Goal: Navigation & Orientation: Find specific page/section

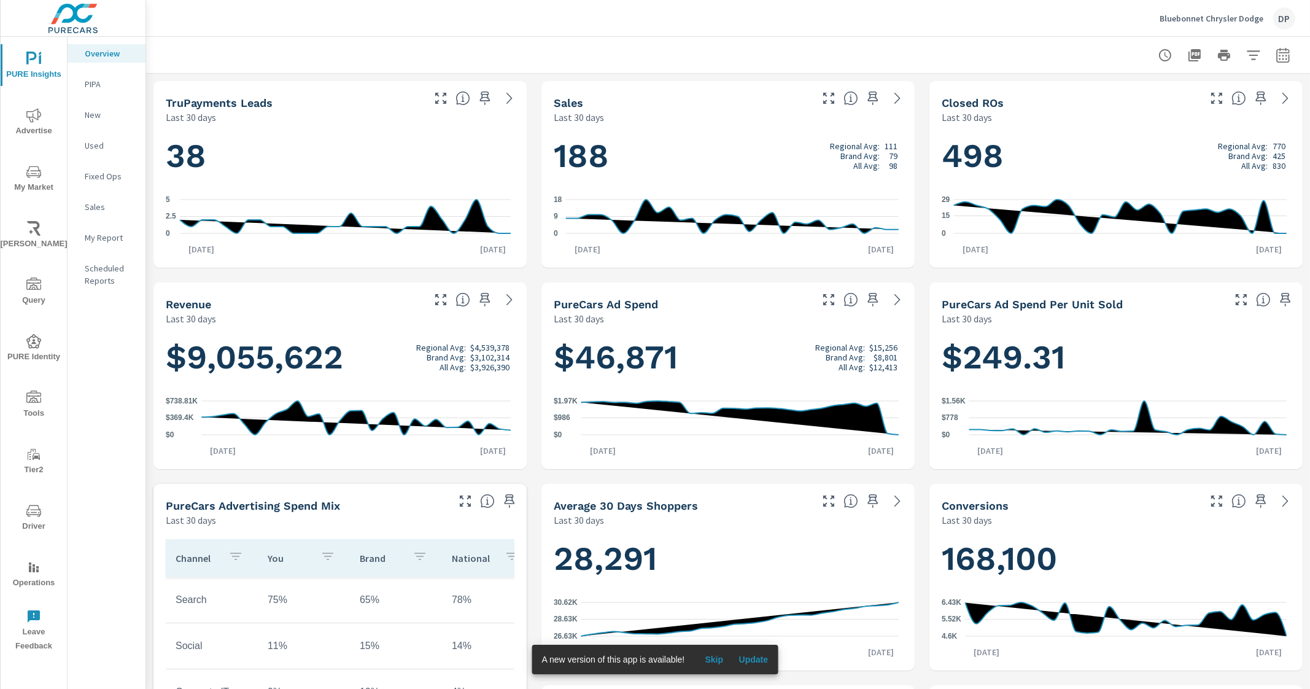
click at [102, 238] on p "My Report" at bounding box center [110, 237] width 51 height 12
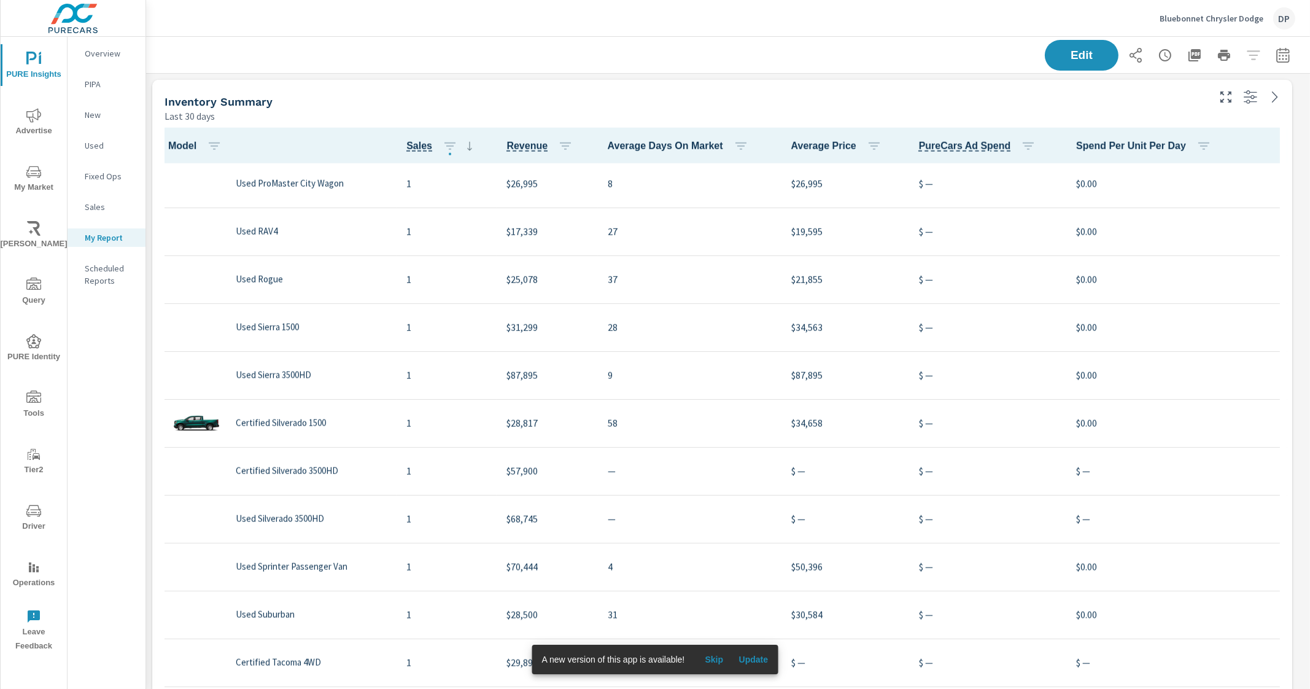
scroll to position [2378, 0]
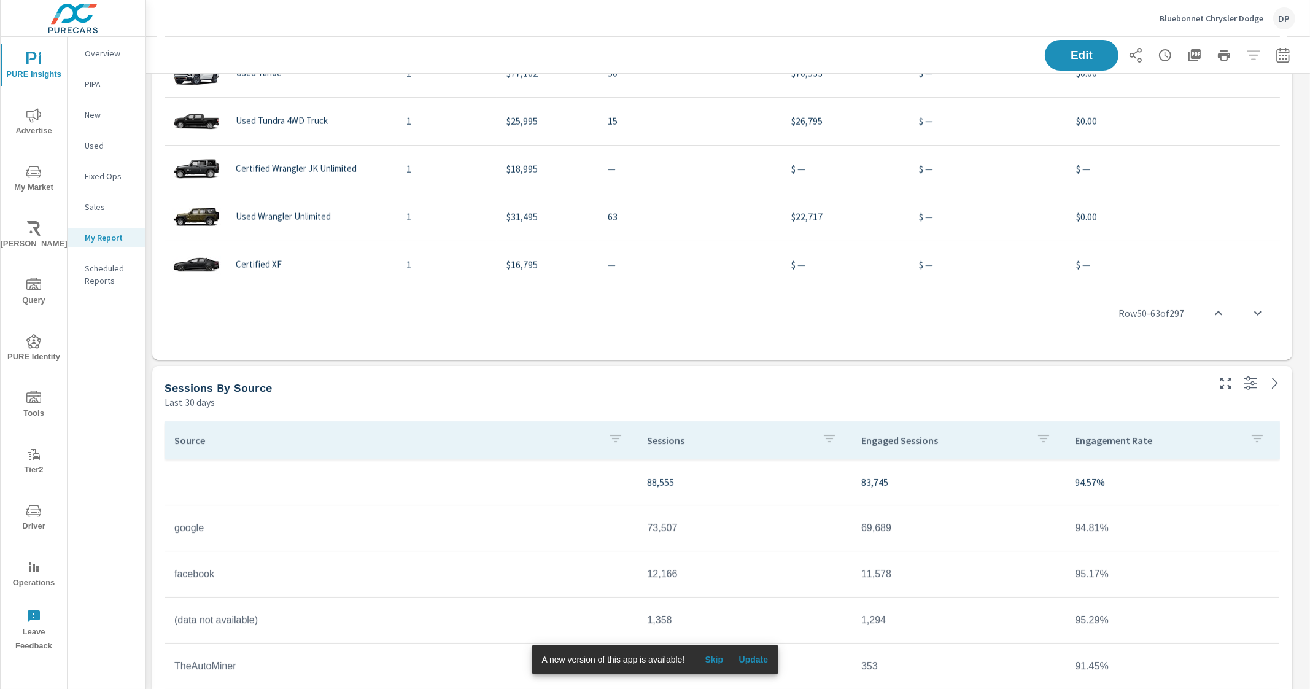
scroll to position [767, 0]
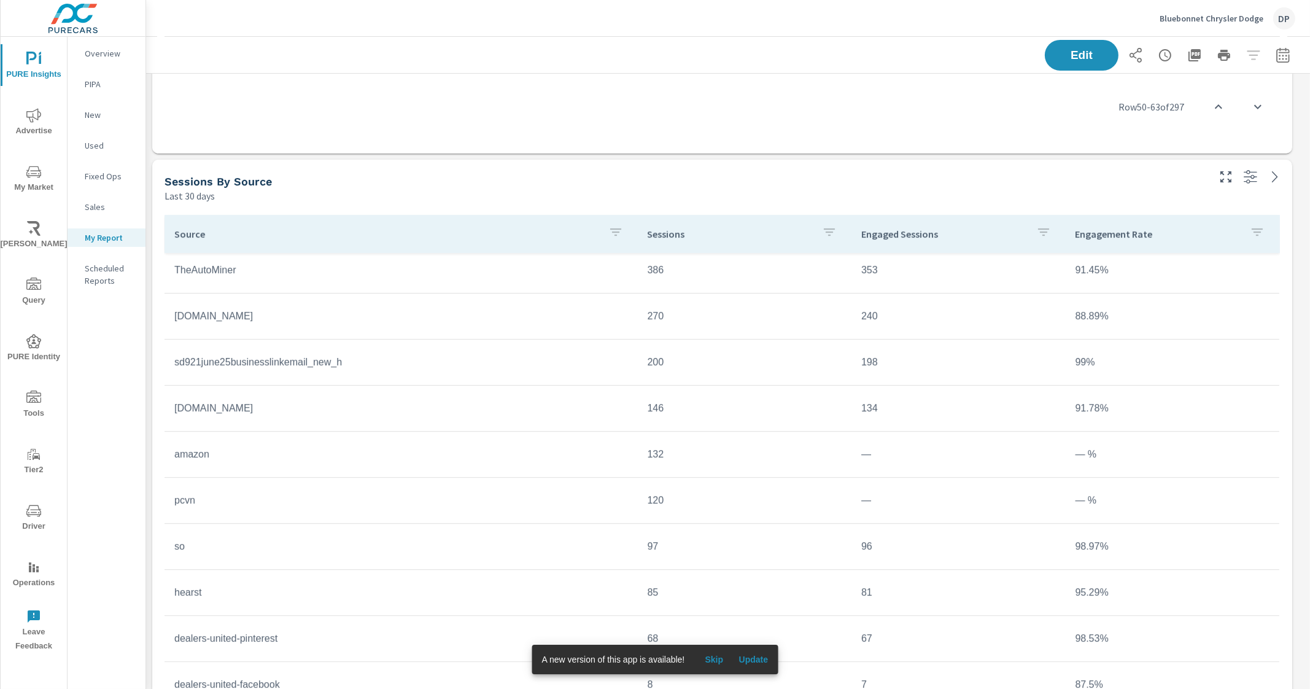
scroll to position [254, 0]
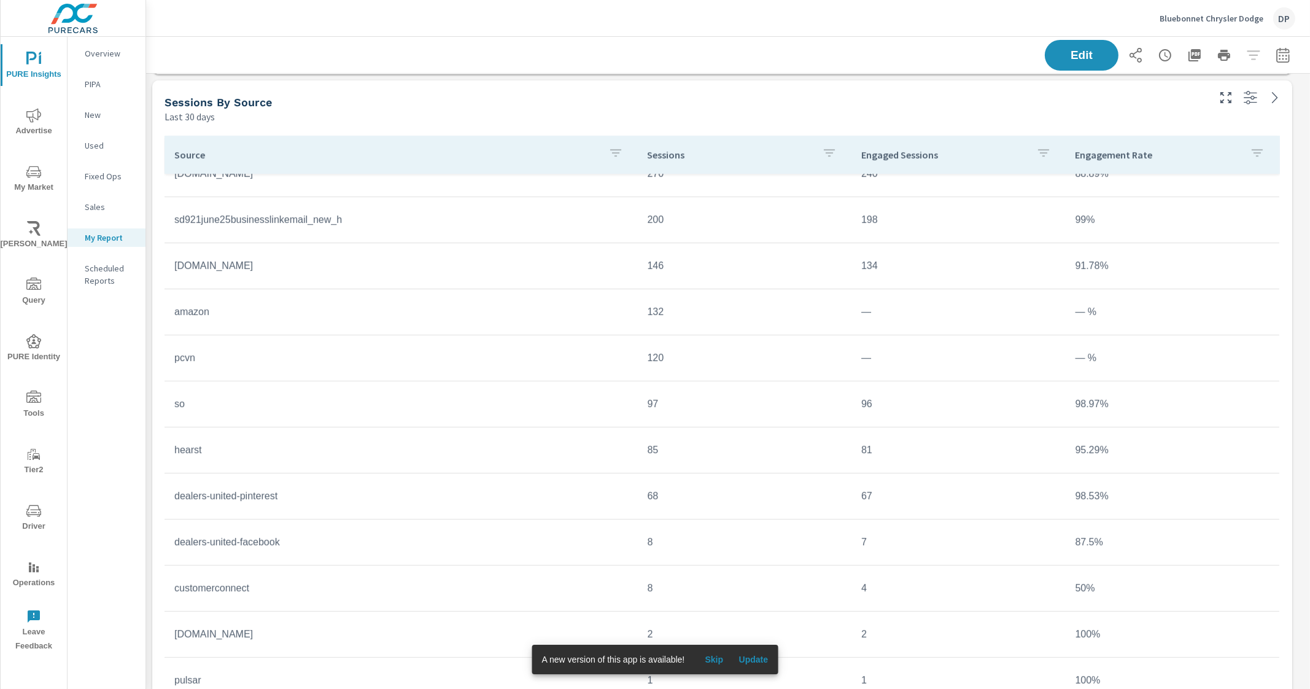
scroll to position [766, 0]
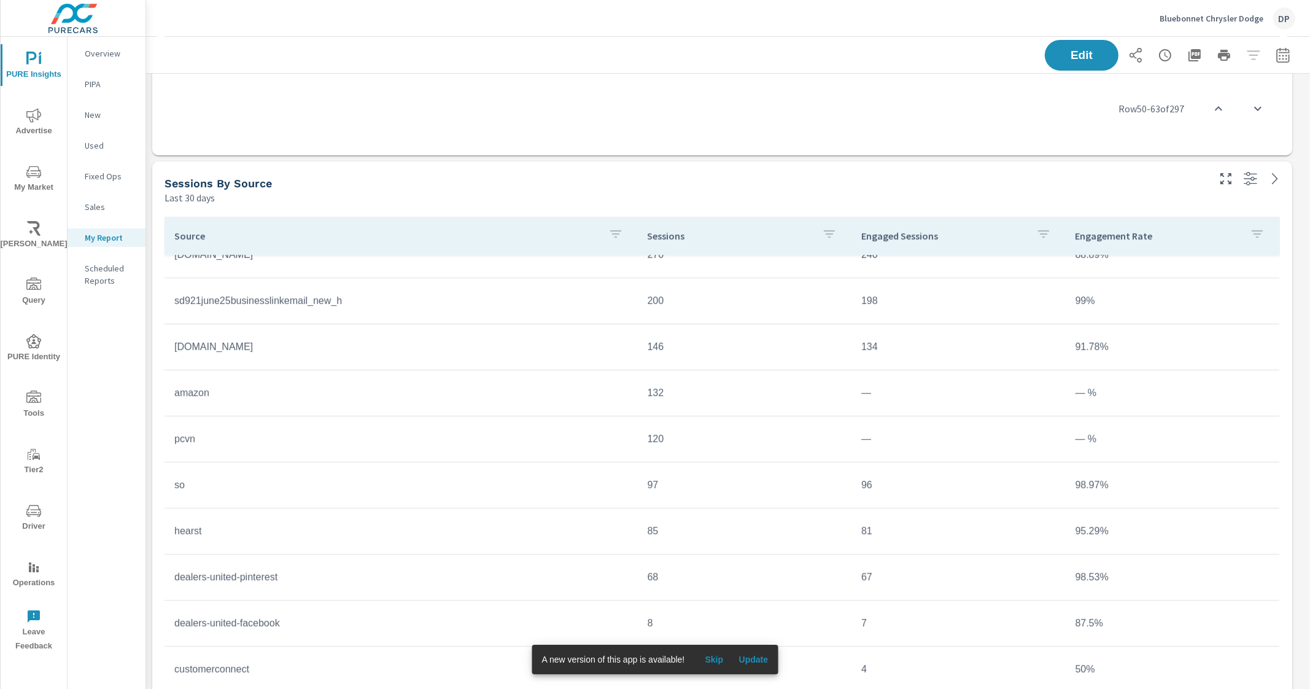
scroll to position [171, 0]
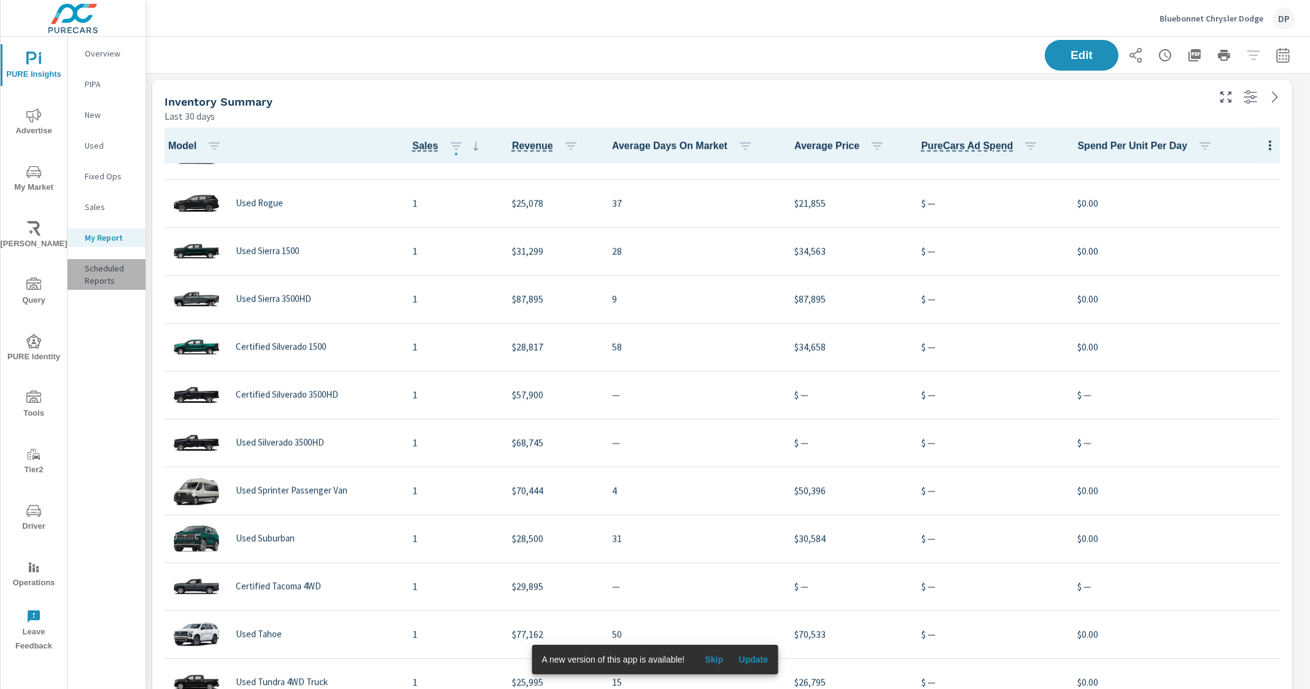
click at [106, 274] on p "Scheduled Reports" at bounding box center [110, 274] width 51 height 25
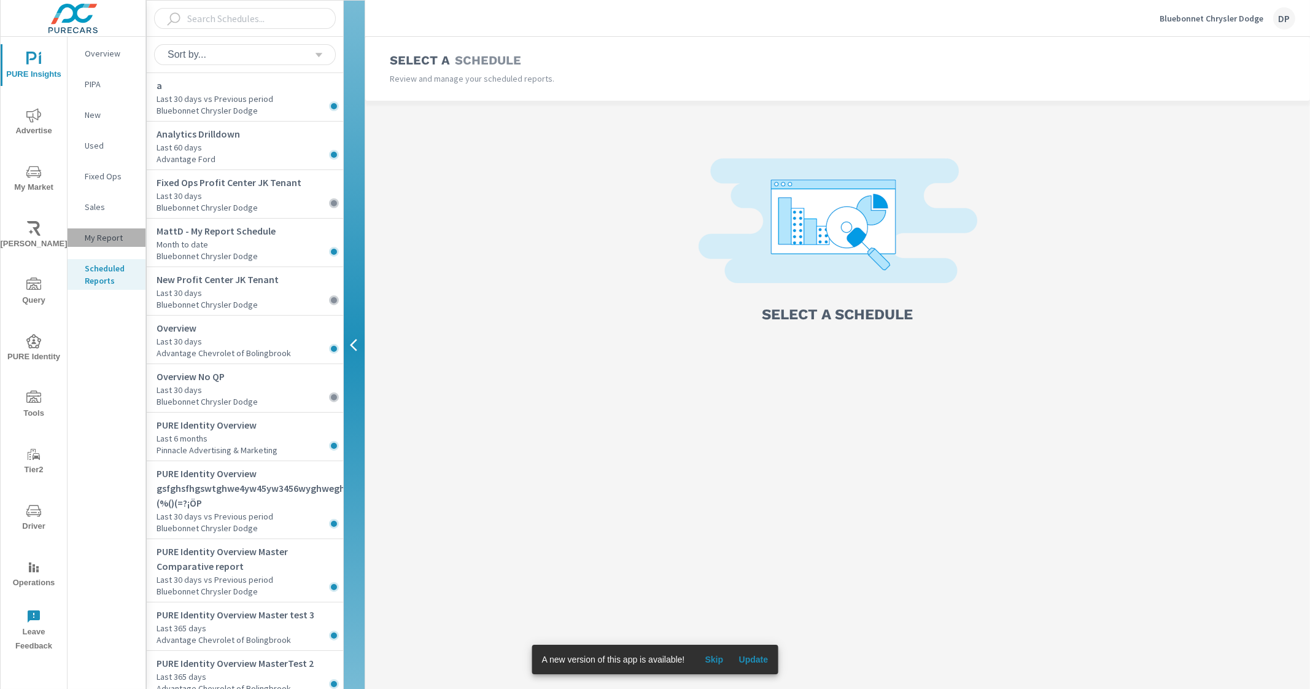
click at [107, 233] on p "My Report" at bounding box center [110, 237] width 51 height 12
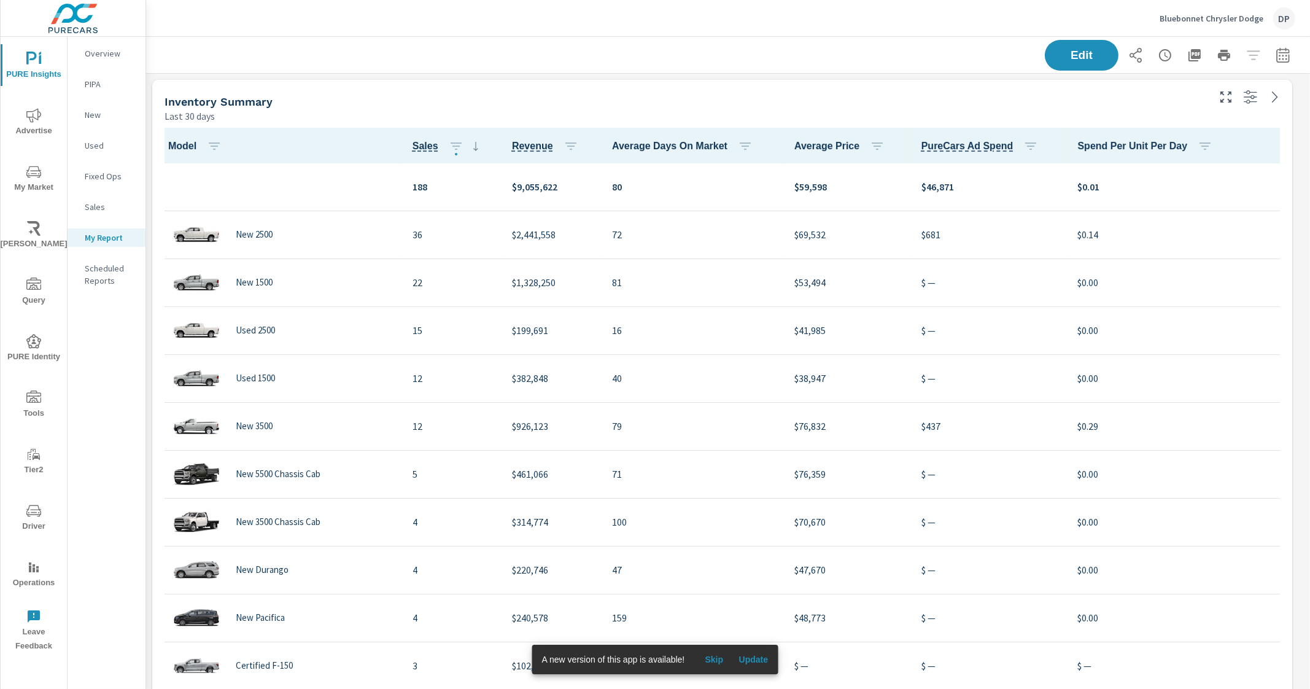
scroll to position [2364, 0]
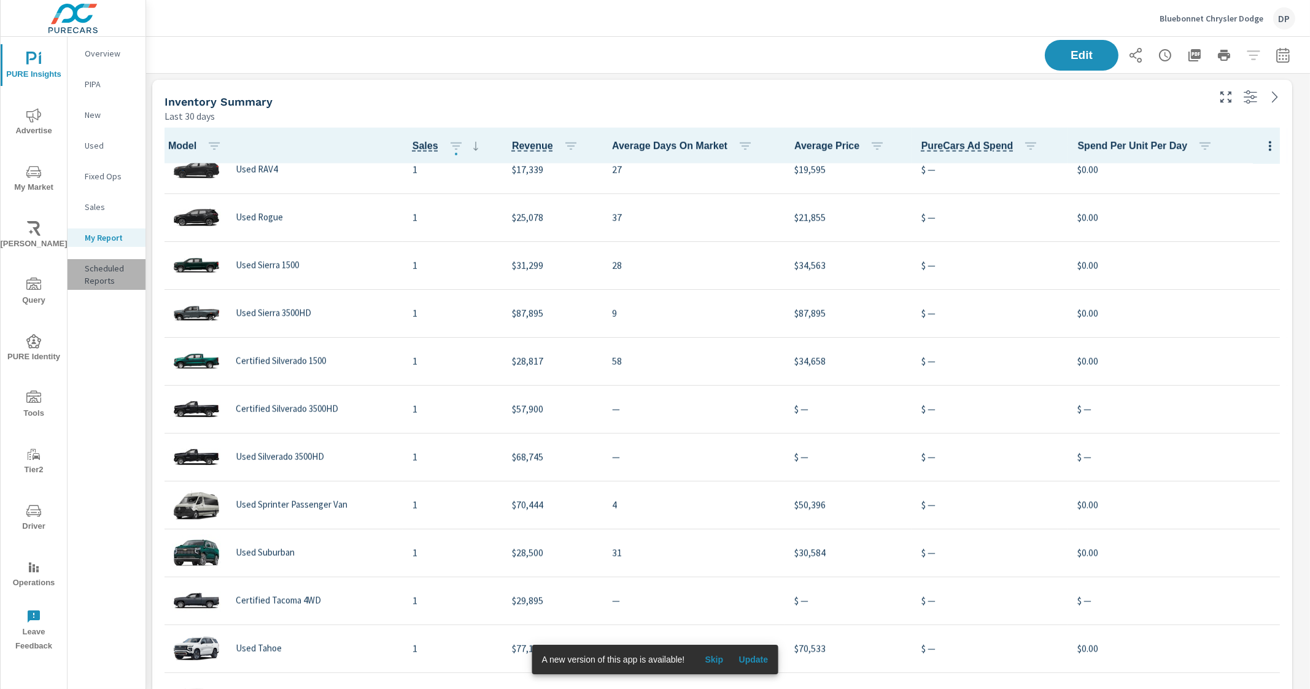
click at [102, 276] on p "Scheduled Reports" at bounding box center [110, 274] width 51 height 25
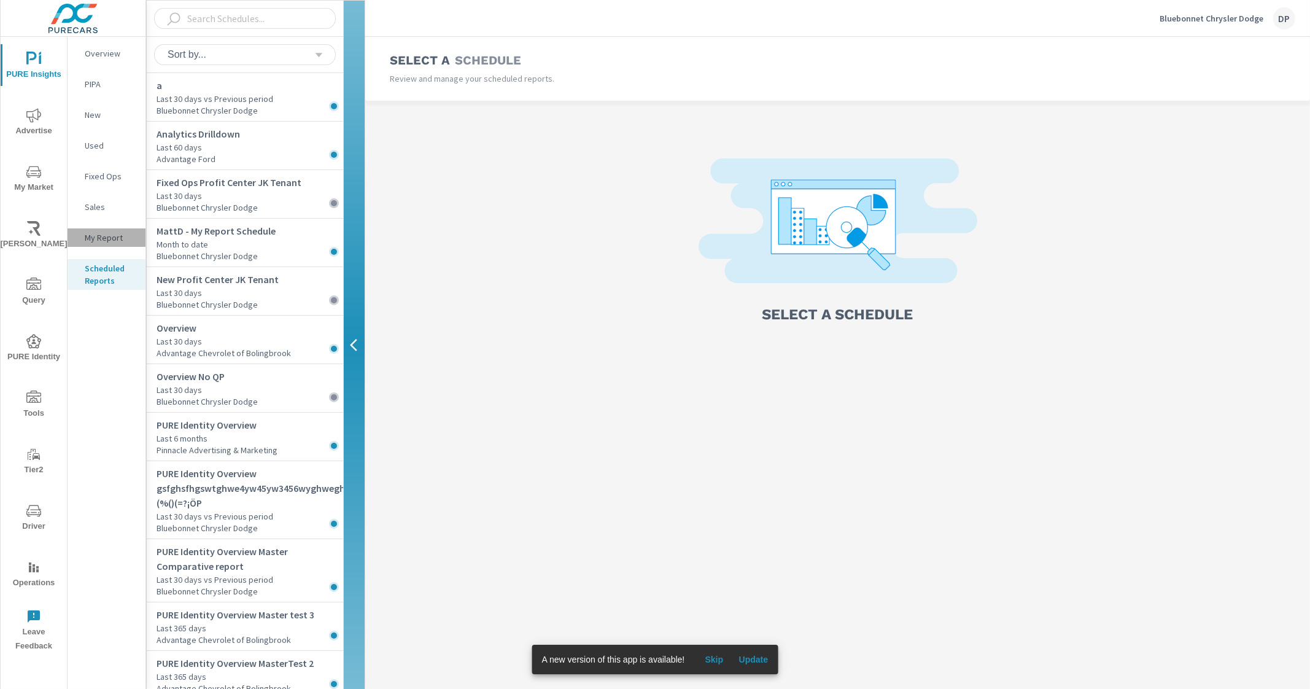
click at [111, 238] on p "My Report" at bounding box center [110, 237] width 51 height 12
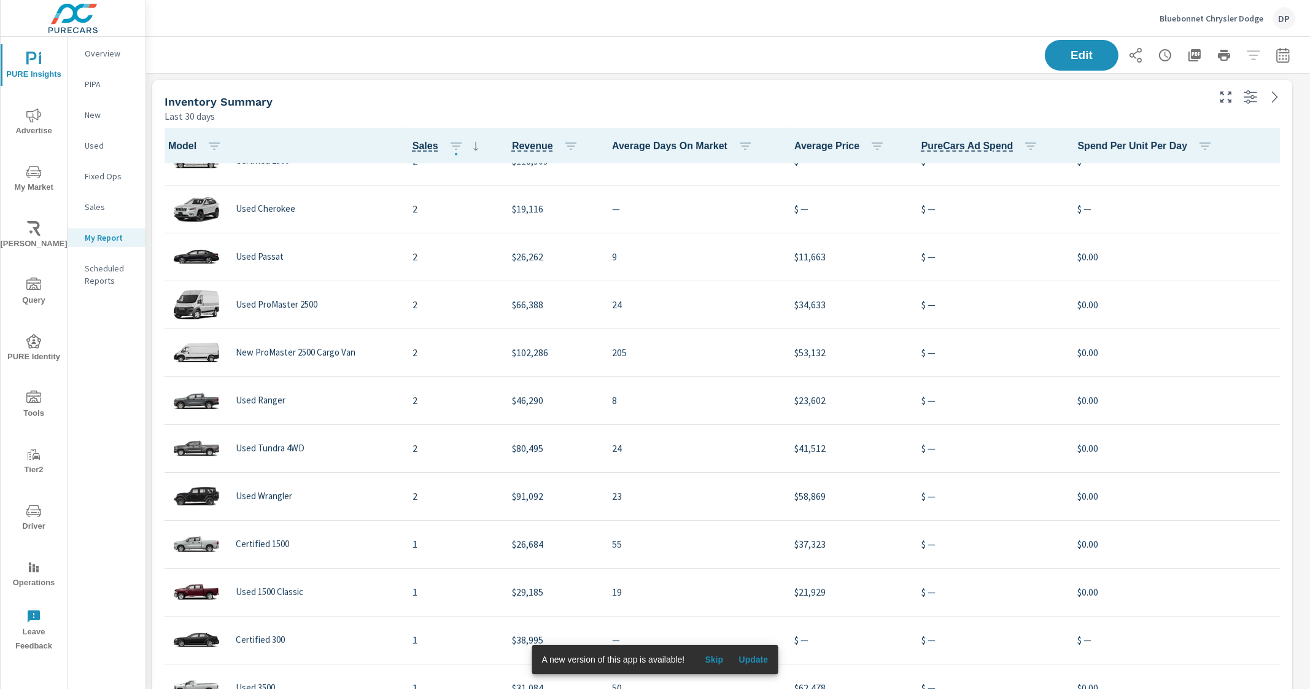
scroll to position [445, 0]
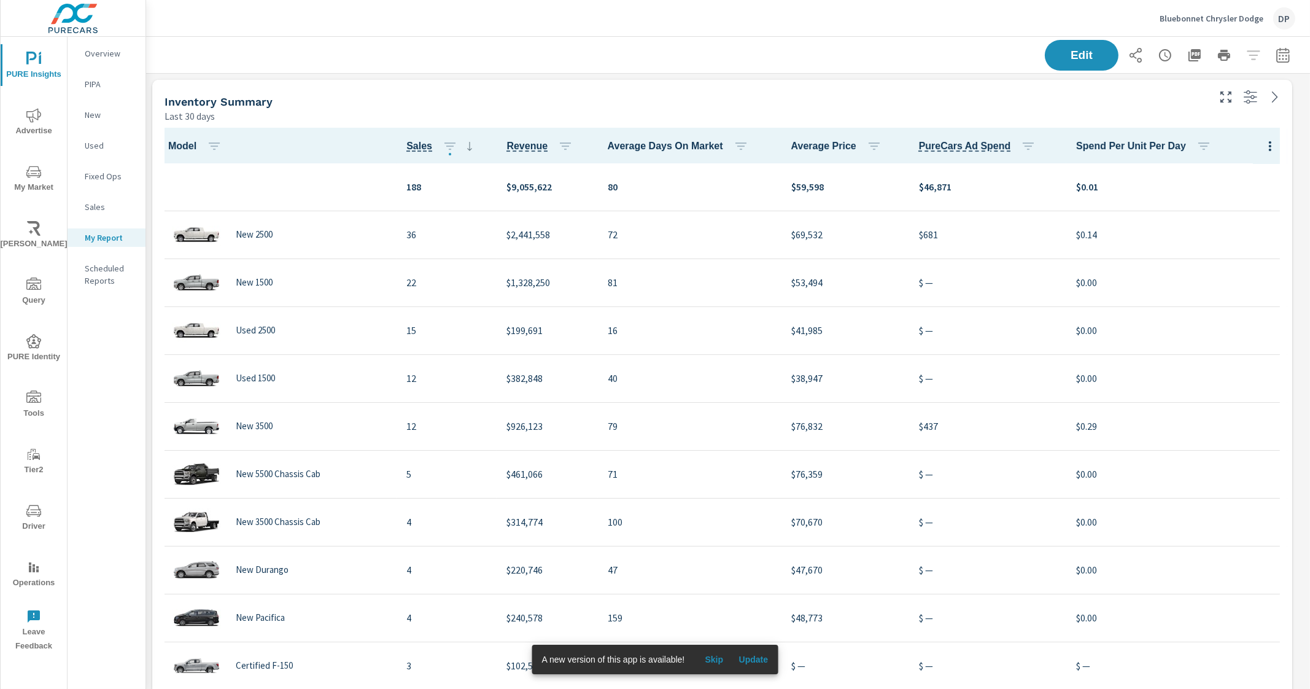
click at [1247, 13] on p "Bluebonnet Chrysler Dodge" at bounding box center [1212, 18] width 104 height 11
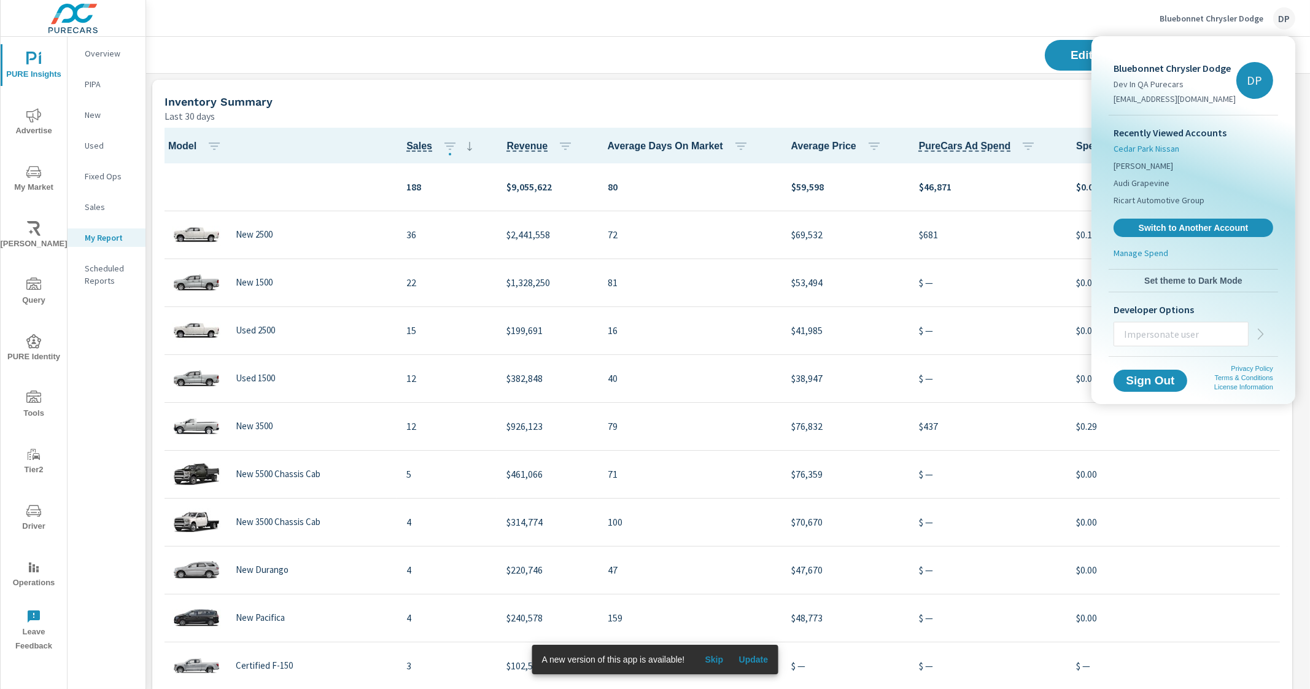
click at [1144, 147] on span "Cedar Park Nissan" at bounding box center [1147, 148] width 66 height 12
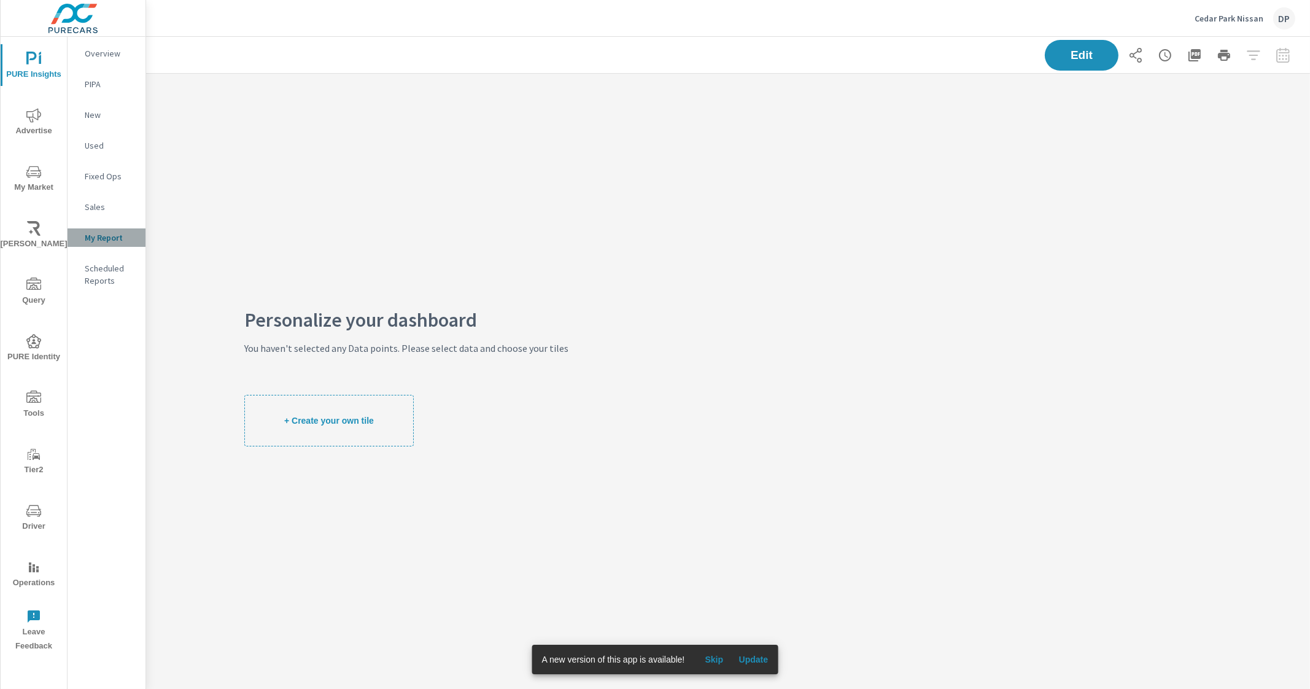
click at [106, 238] on p "My Report" at bounding box center [110, 237] width 51 height 12
click at [1262, 14] on p "Cedar Park Nissan" at bounding box center [1229, 18] width 69 height 11
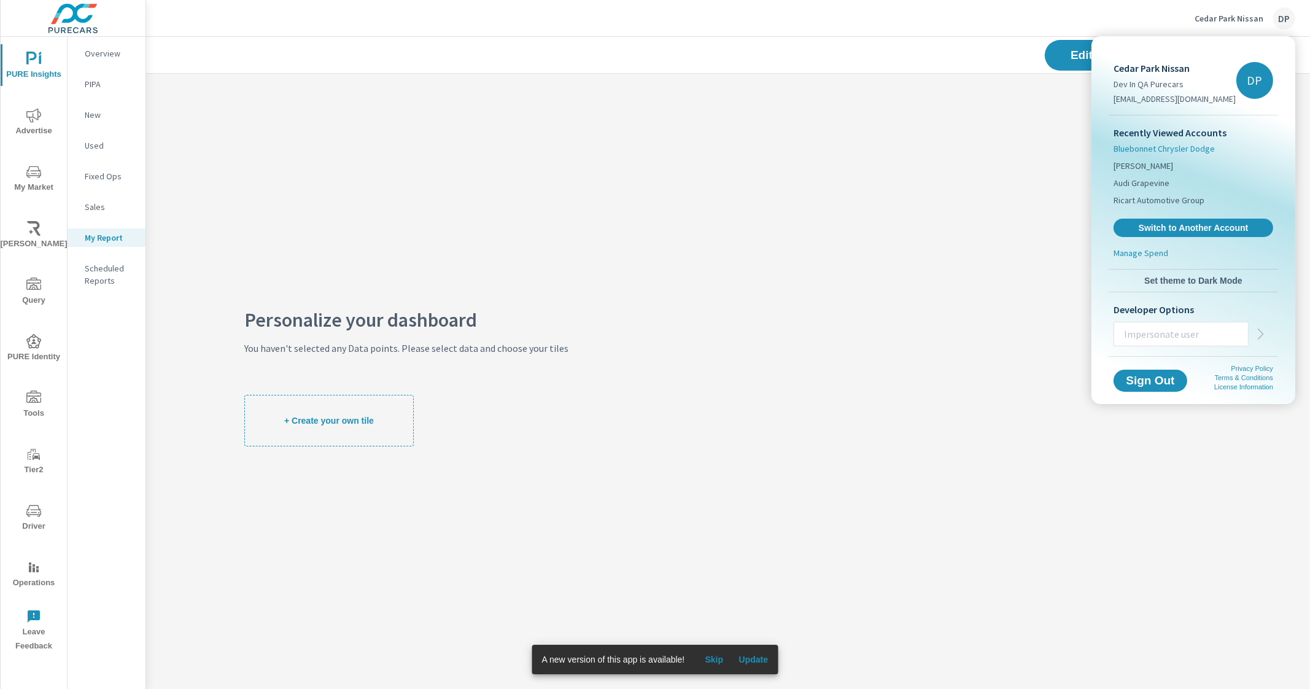
click at [1172, 149] on span "Bluebonnet Chrysler Dodge" at bounding box center [1164, 148] width 101 height 12
